Goal: Find specific fact: Find contact information

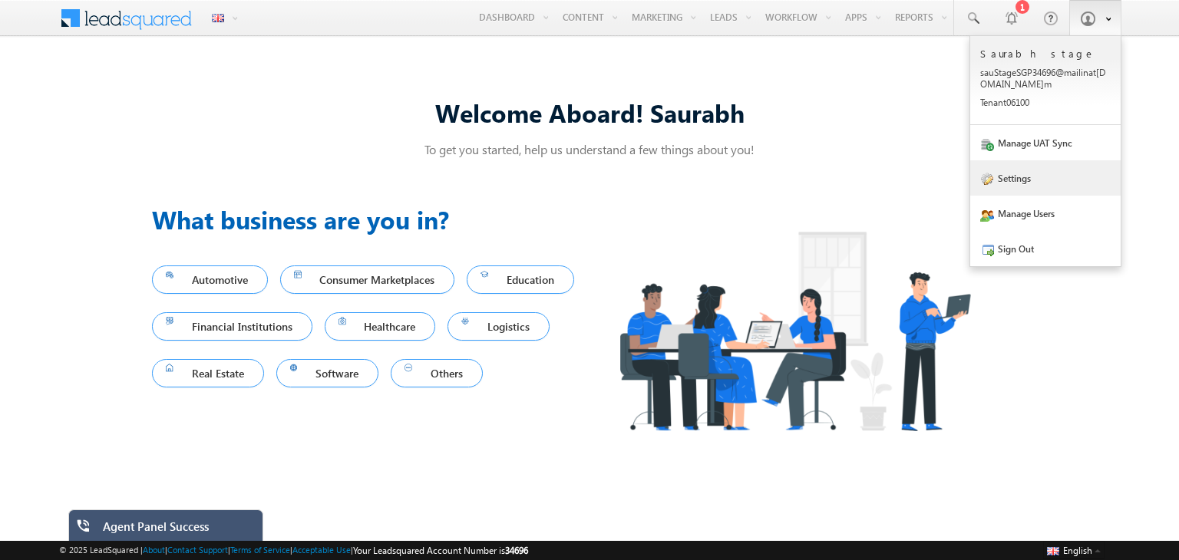
click at [1016, 178] on link "Settings" at bounding box center [1045, 177] width 150 height 35
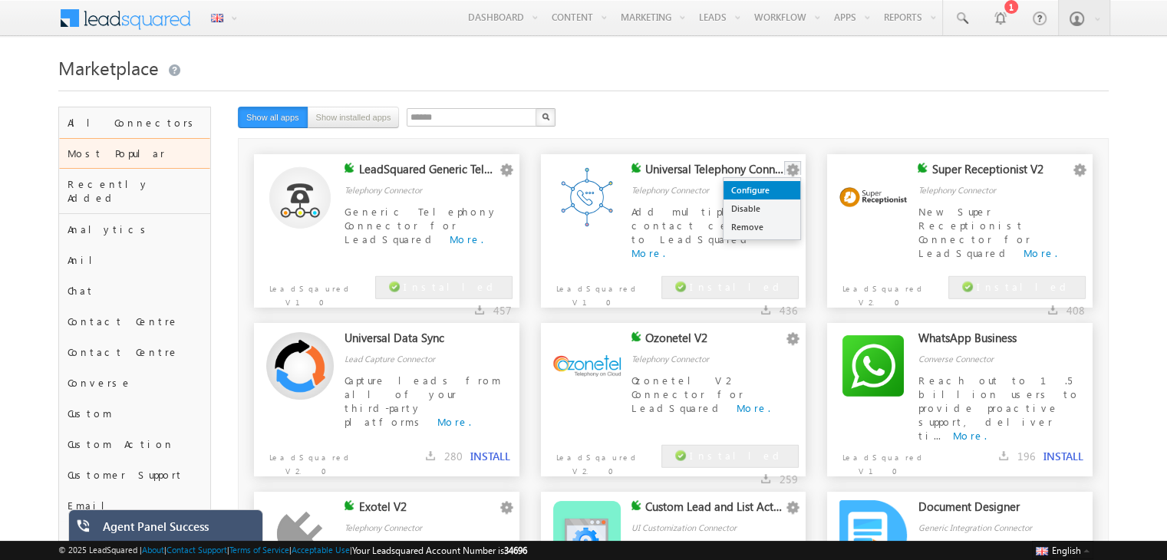
click at [774, 194] on link "Configure" at bounding box center [762, 190] width 77 height 18
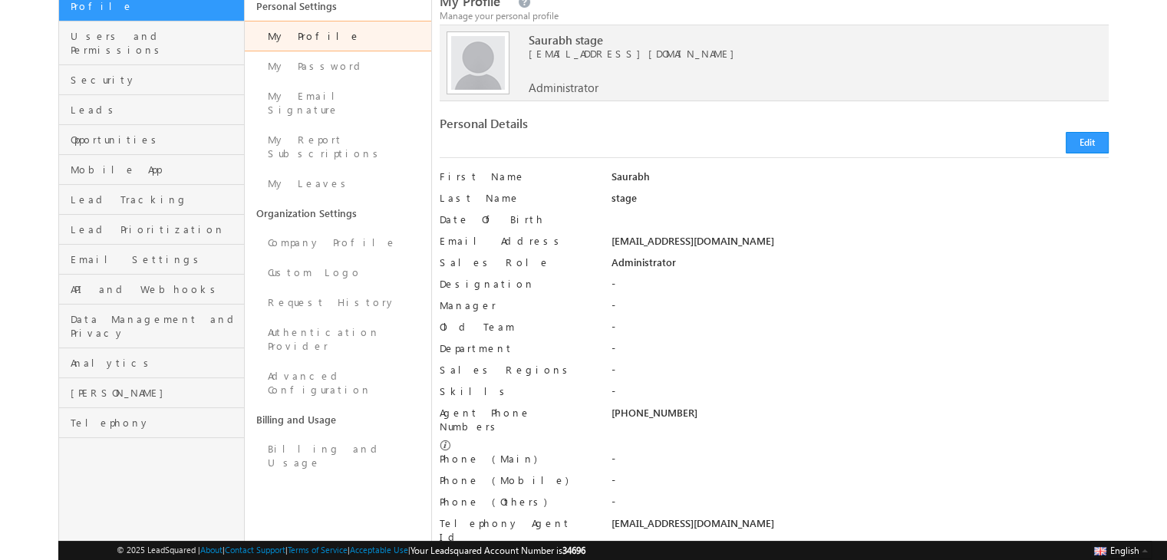
scroll to position [117, 0]
click at [651, 412] on div "[PHONE_NUMBER]" at bounding box center [860, 415] width 498 height 21
copy div "9591726508"
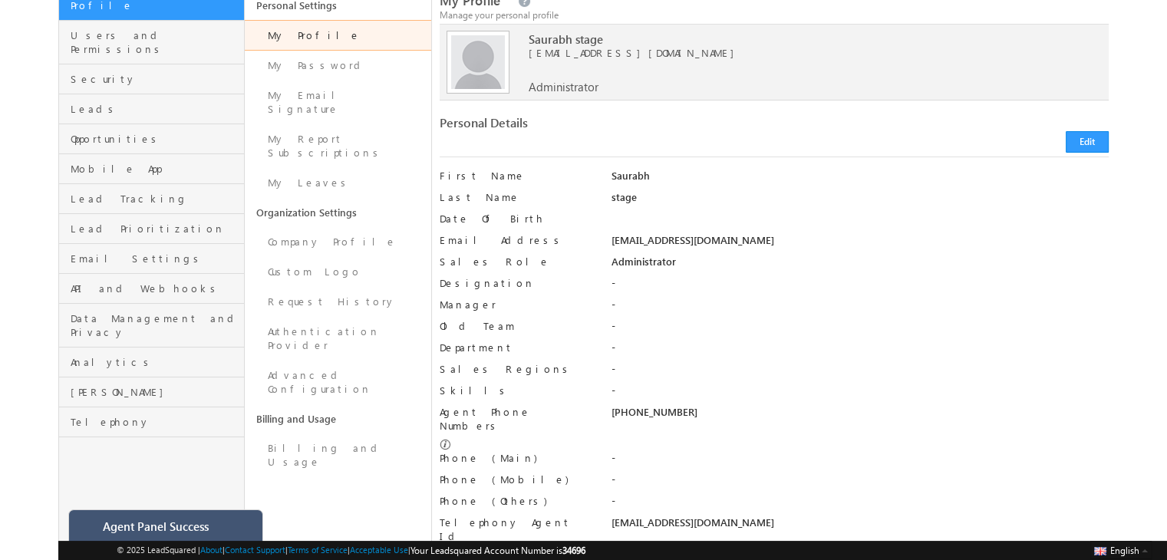
scroll to position [0, 0]
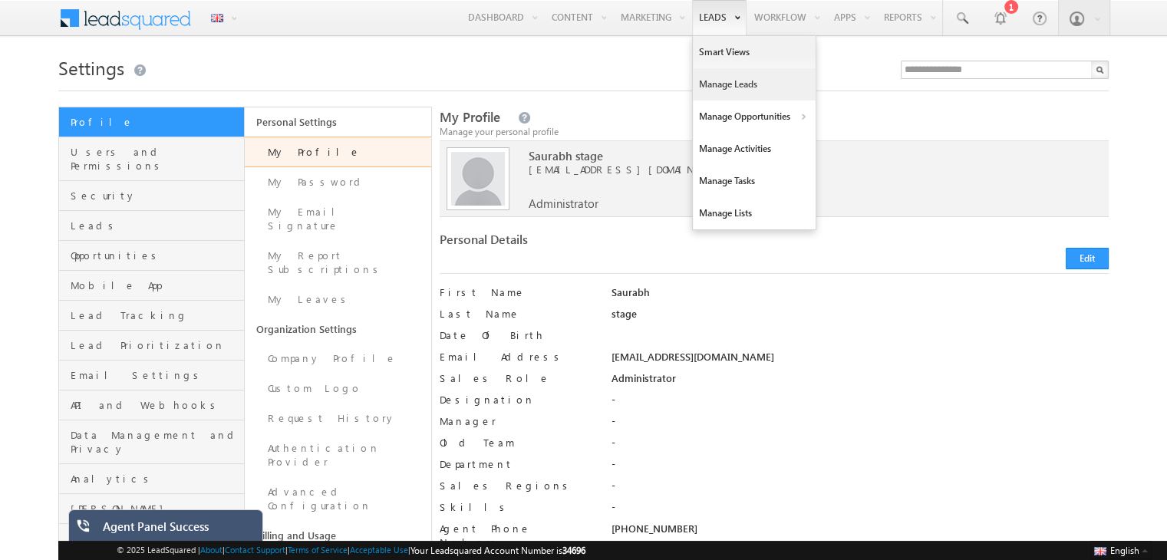
click at [727, 90] on link "Manage Leads" at bounding box center [754, 84] width 123 height 32
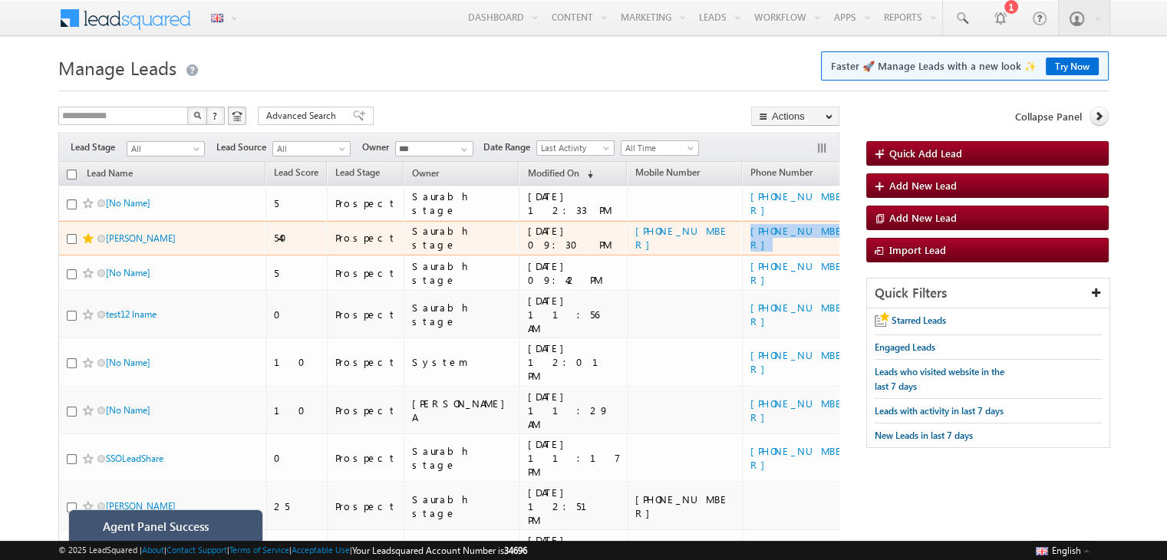
drag, startPoint x: 758, startPoint y: 237, endPoint x: 678, endPoint y: 244, distance: 80.1
click at [742, 244] on td "[PHONE_NUMBER]" at bounding box center [799, 238] width 115 height 35
copy link "[PHONE_NUMBER]"
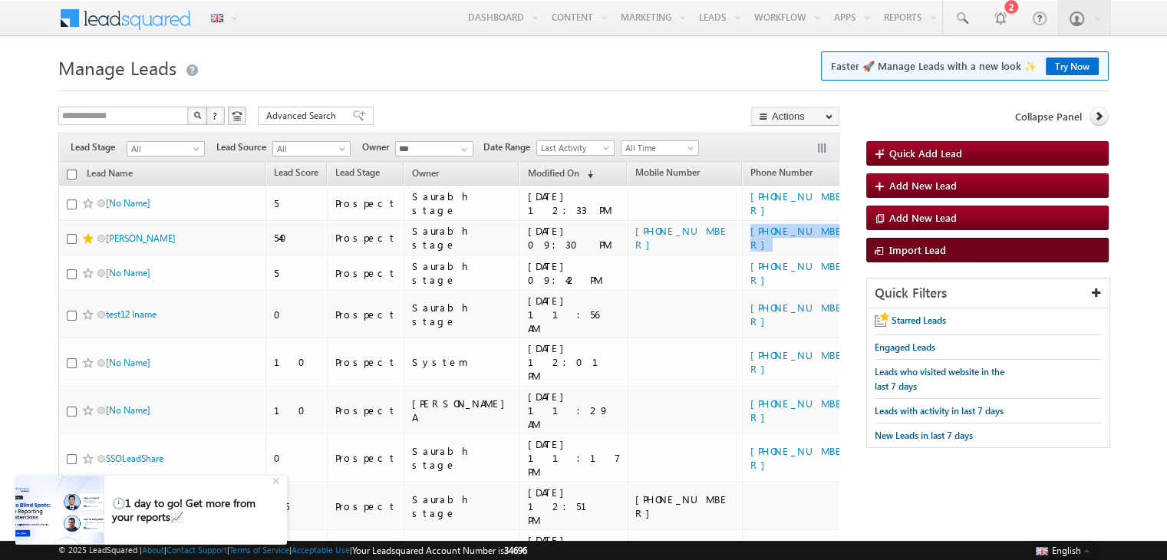
click at [0, 0] on link "Sign Out" at bounding box center [0, 0] width 0 height 0
